Goal: Navigation & Orientation: Find specific page/section

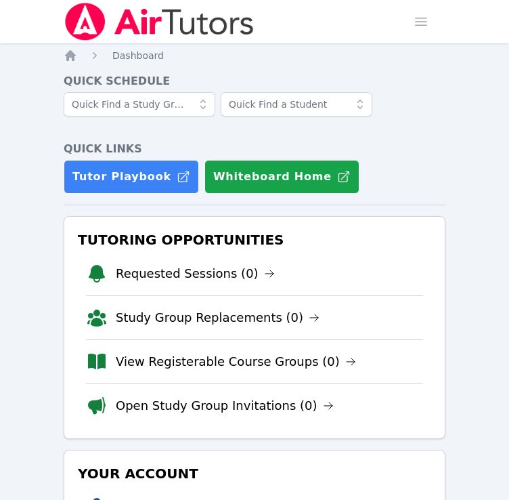
scroll to position [252, 0]
